Goal: Navigation & Orientation: Understand site structure

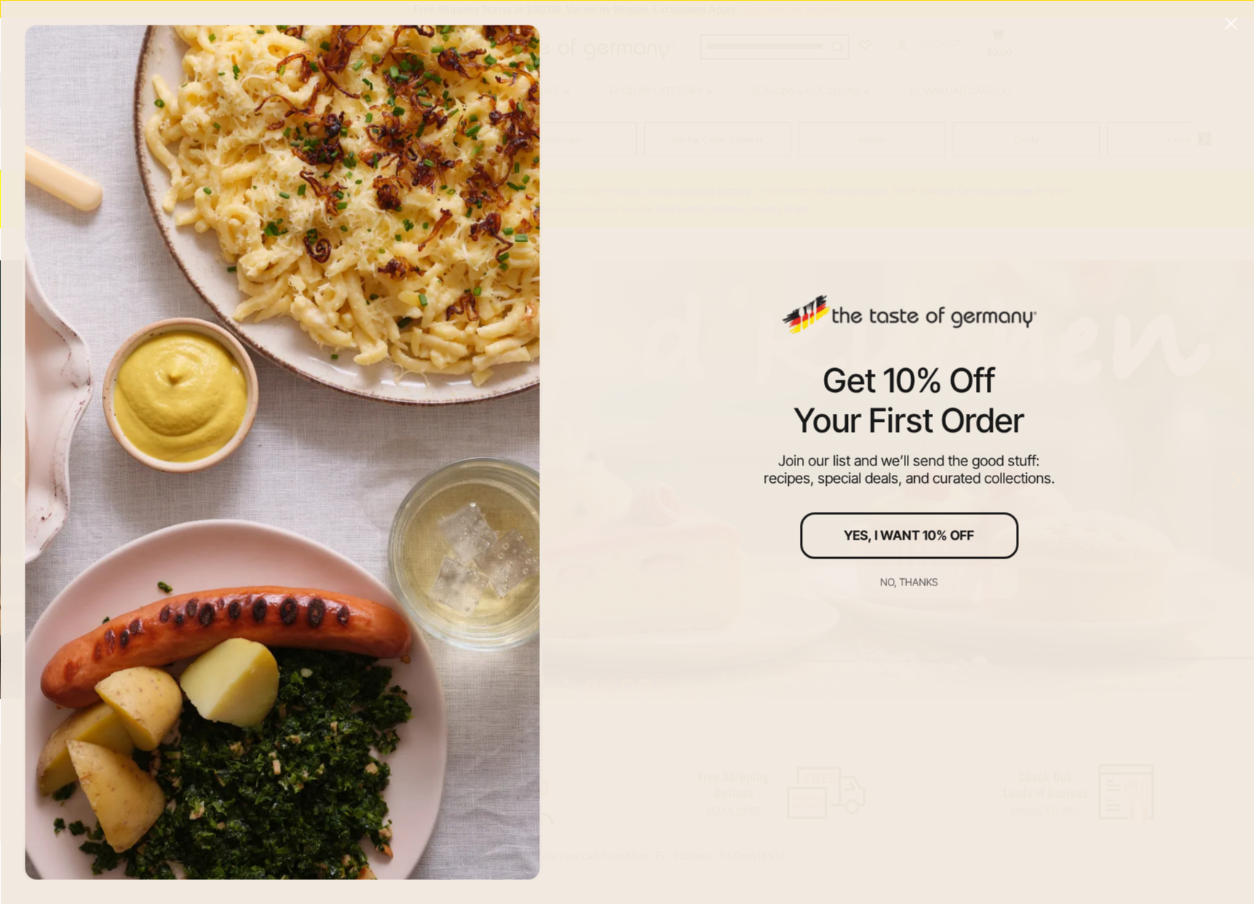
click at [1224, 25] on icon "Close" at bounding box center [1230, 23] width 13 height 13
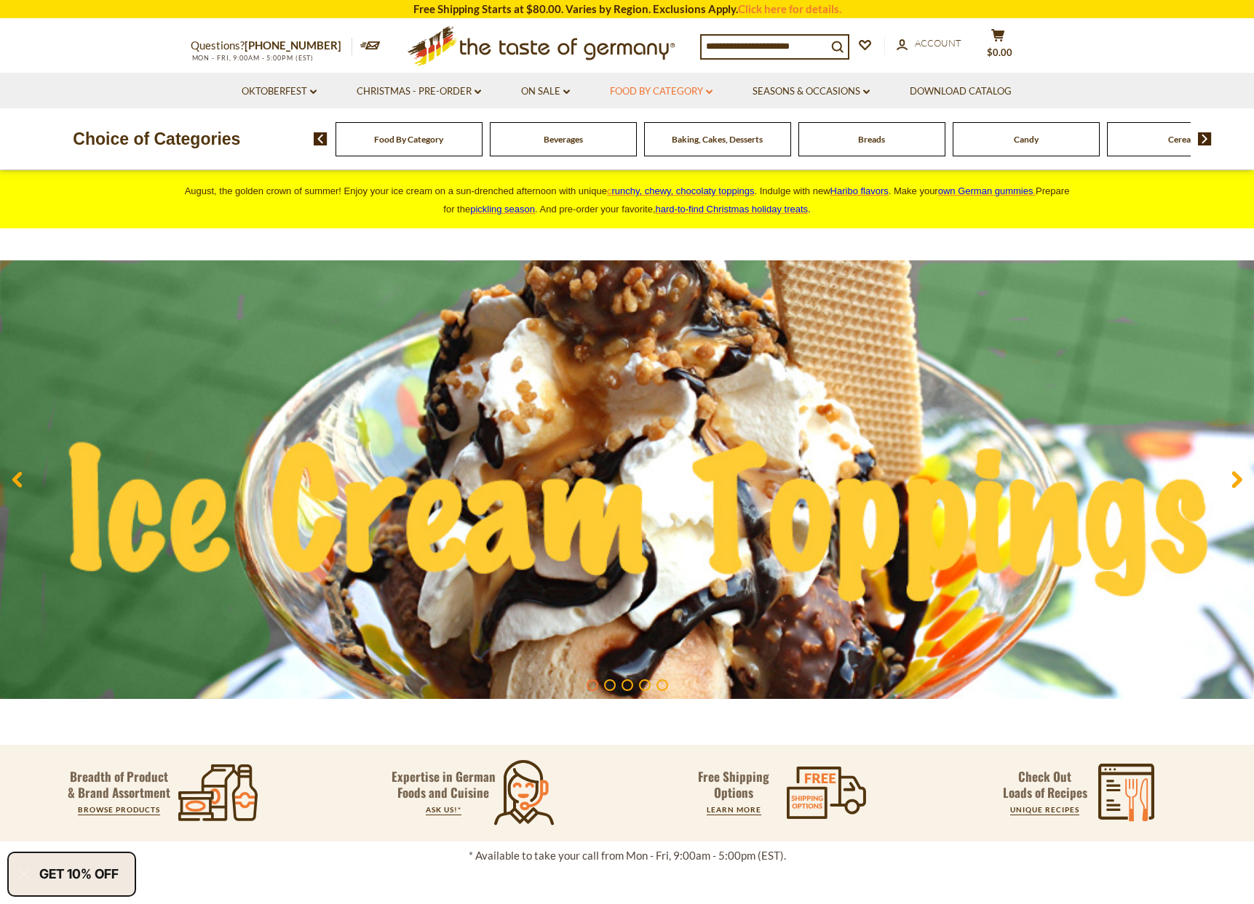
click at [706, 93] on link "Food By Category dropdown_arrow" at bounding box center [661, 92] width 103 height 16
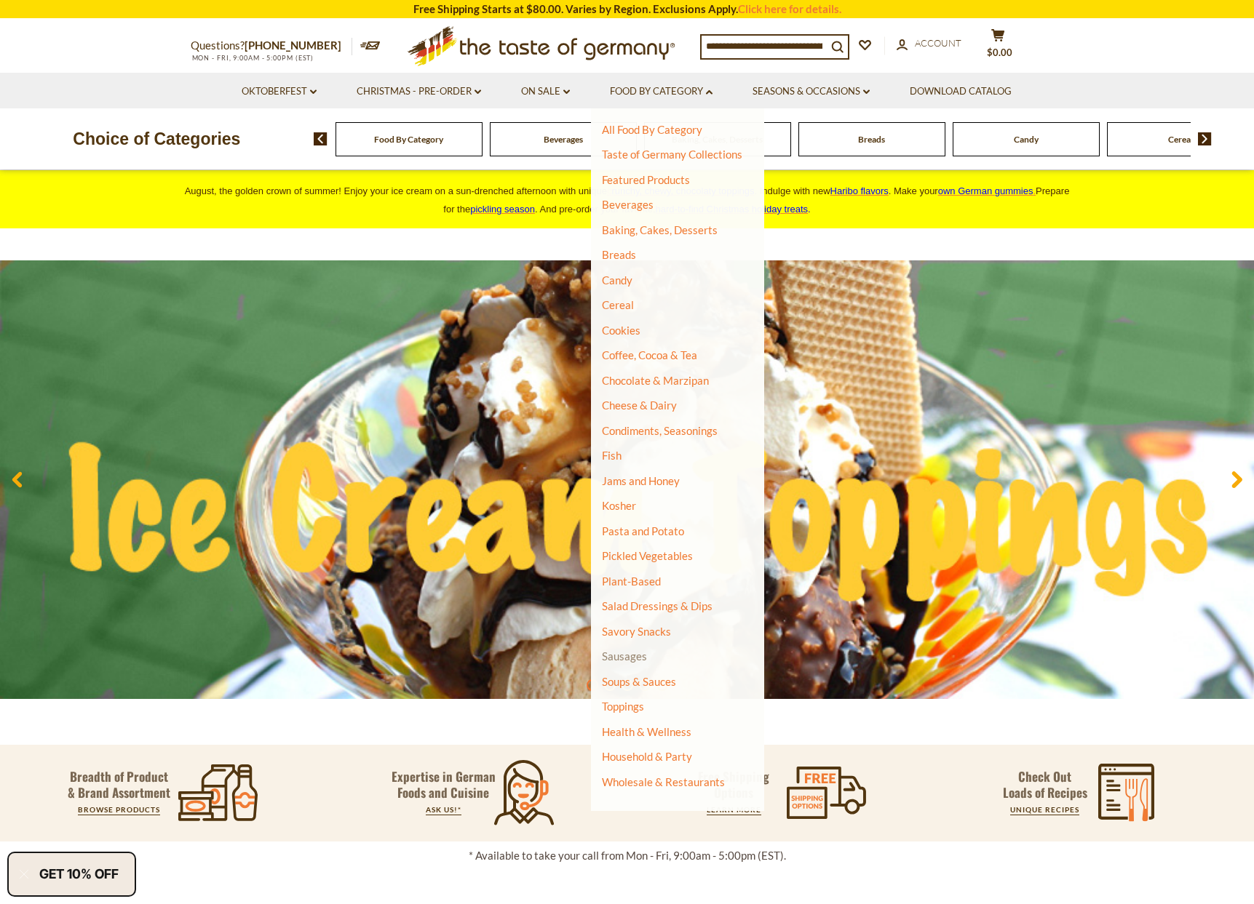
click at [637, 656] on link "Sausages" at bounding box center [624, 656] width 45 height 13
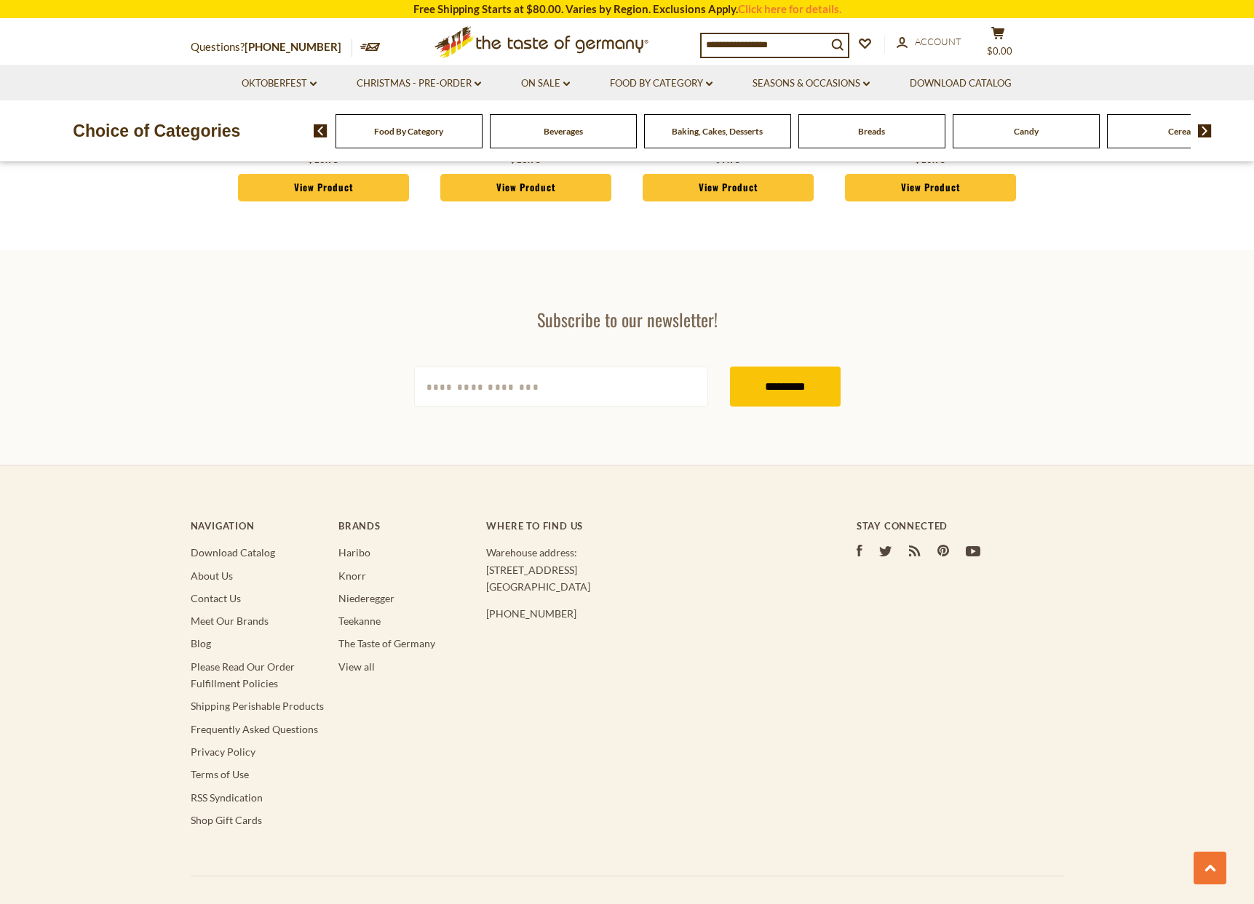
scroll to position [4301, 0]
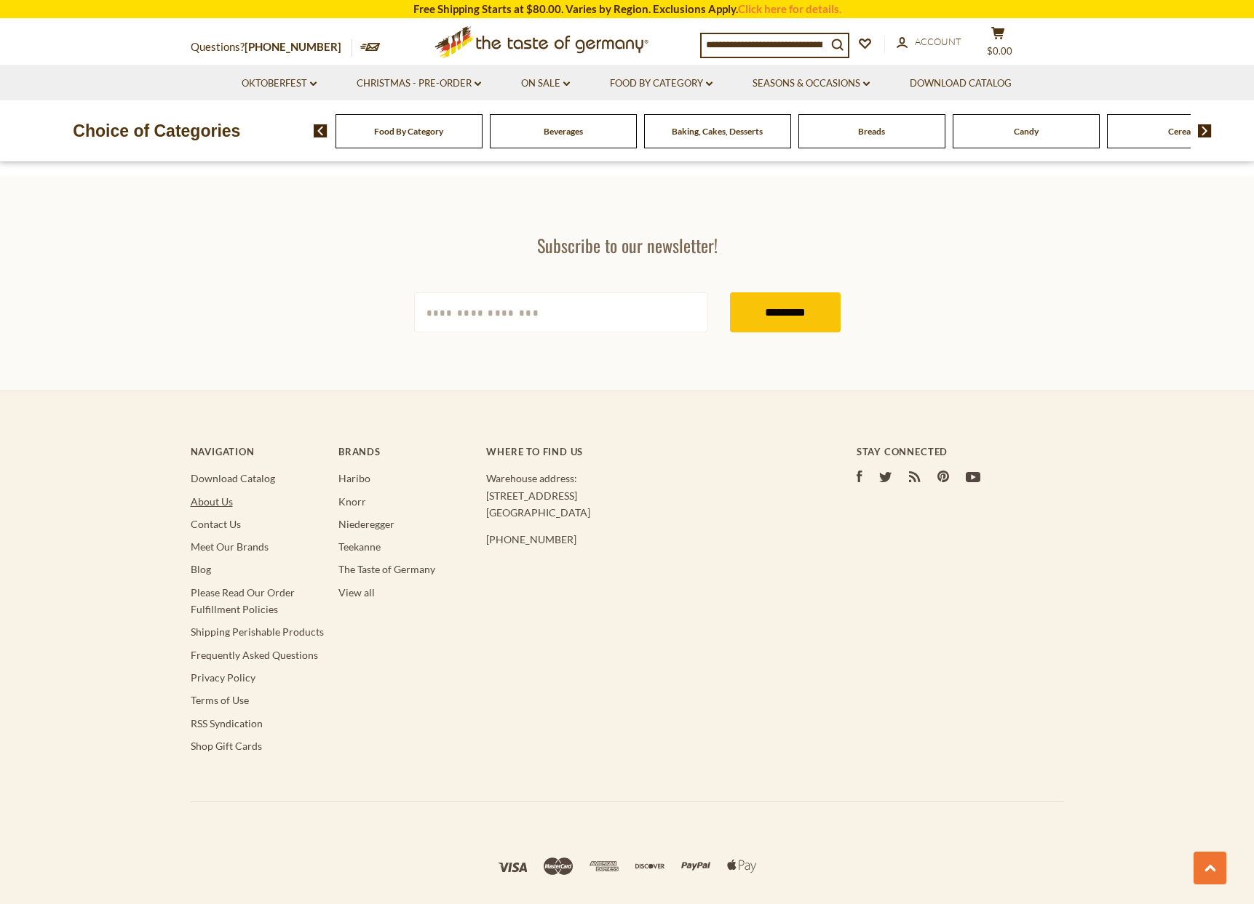
click at [212, 495] on link "About Us" at bounding box center [212, 501] width 42 height 12
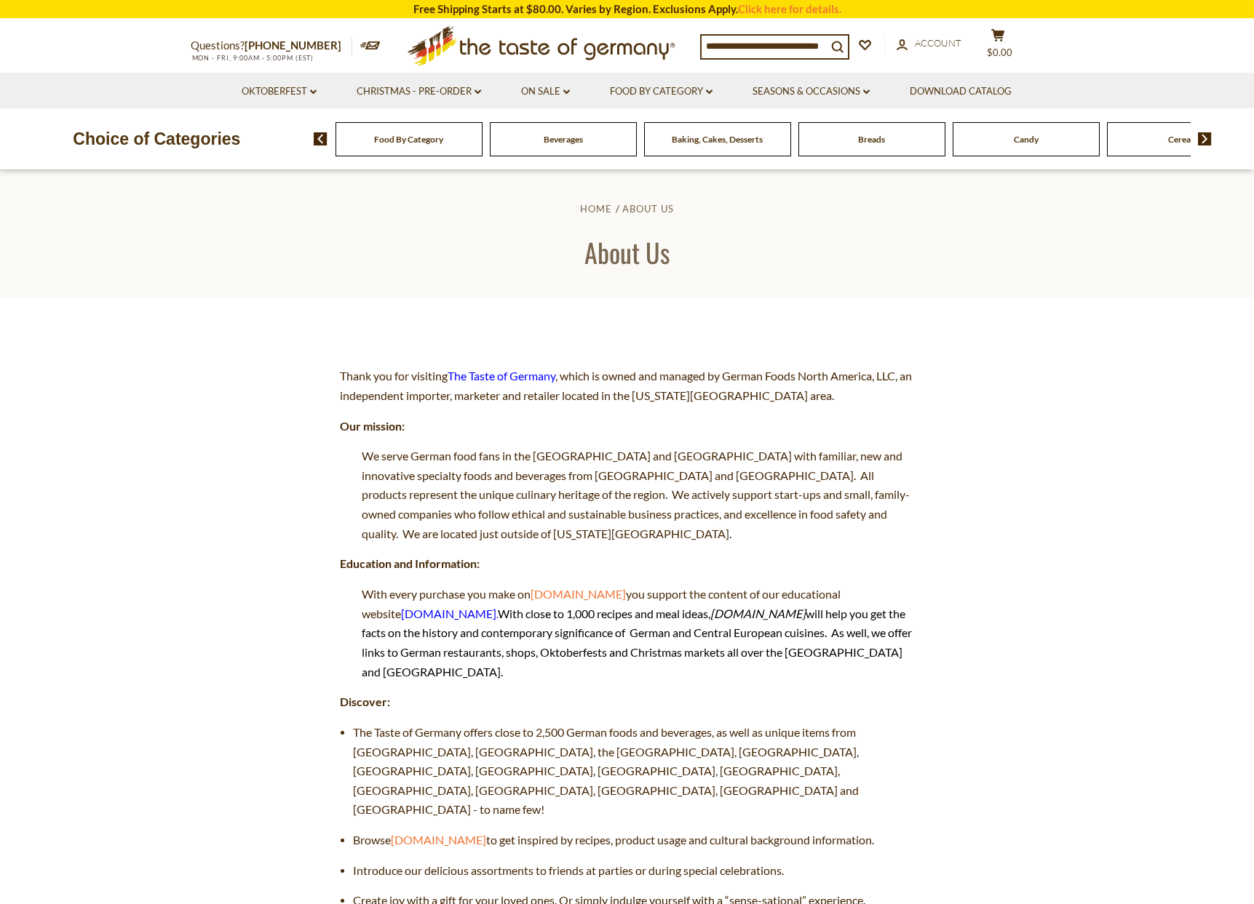
click at [487, 52] on icon at bounding box center [540, 43] width 267 height 34
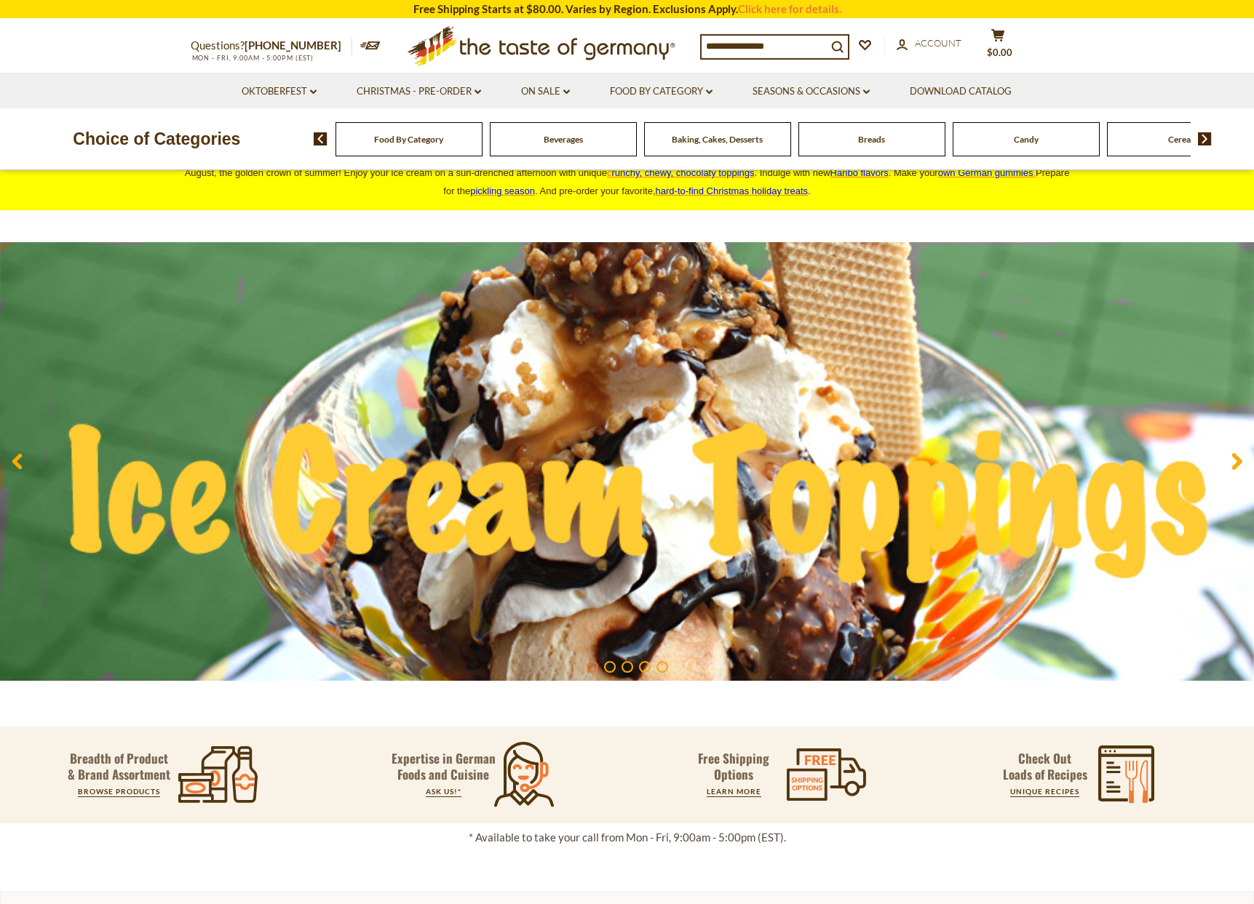
scroll to position [21, 0]
